Goal: Task Accomplishment & Management: Manage account settings

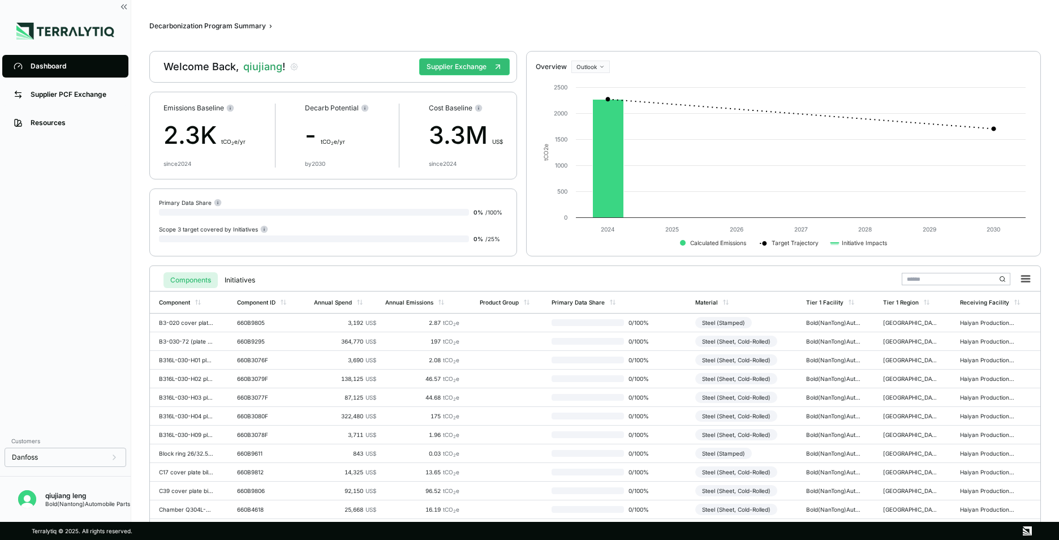
click at [107, 499] on div "qiujiang leng" at bounding box center [87, 495] width 85 height 9
click at [29, 498] on img "Open user button" at bounding box center [27, 499] width 18 height 18
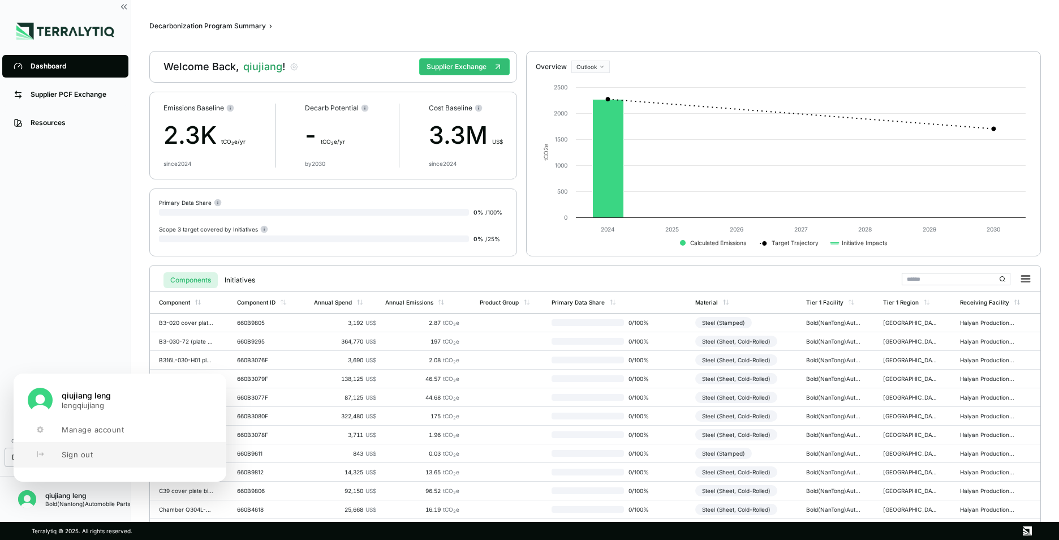
click at [79, 451] on span "Sign out" at bounding box center [77, 454] width 31 height 9
